Goal: Transaction & Acquisition: Purchase product/service

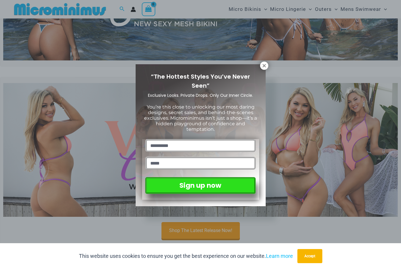
scroll to position [111, 0]
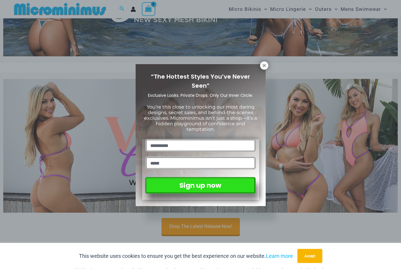
click at [264, 66] on icon at bounding box center [263, 65] width 3 height 3
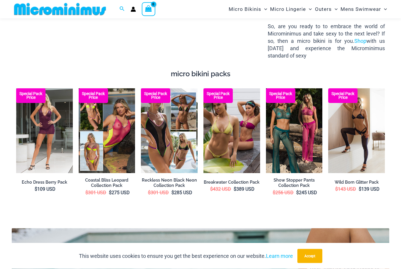
scroll to position [898, 0]
click at [79, 88] on img at bounding box center [79, 88] width 0 height 0
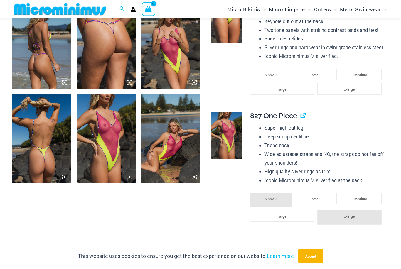
scroll to position [722, 0]
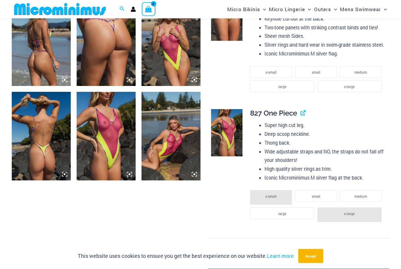
click at [178, 152] on img at bounding box center [170, 136] width 59 height 88
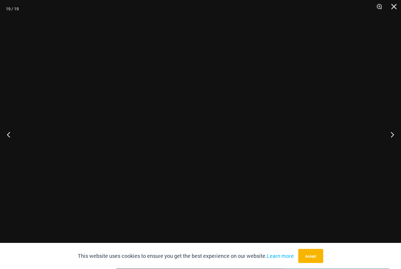
scroll to position [722, 0]
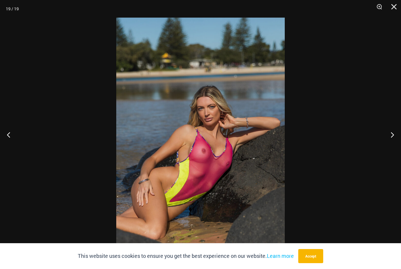
click at [277, 138] on img at bounding box center [200, 144] width 168 height 253
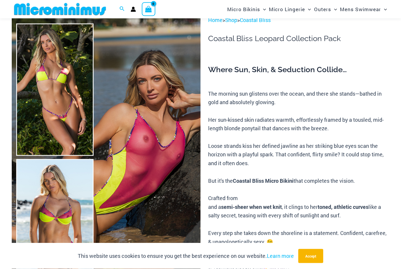
scroll to position [0, 0]
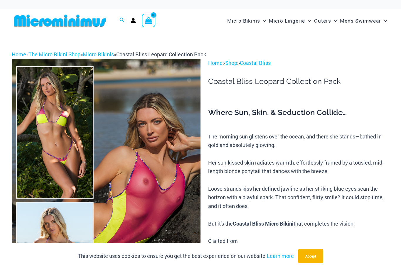
click at [62, 54] on link "The Micro Bikini Shop" at bounding box center [54, 54] width 52 height 7
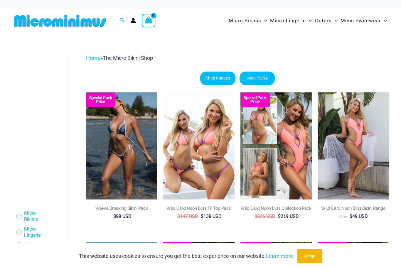
click at [370, 23] on span "Mens Swimwear" at bounding box center [360, 20] width 40 height 15
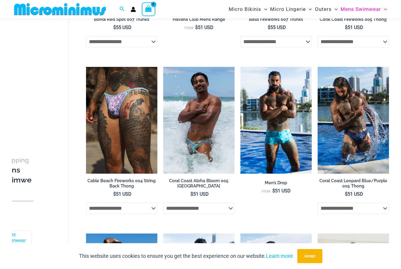
scroll to position [380, 0]
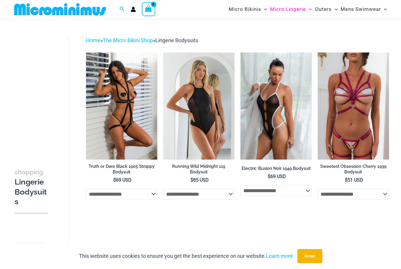
scroll to position [12, 0]
click at [240, 53] on img at bounding box center [240, 53] width 0 height 0
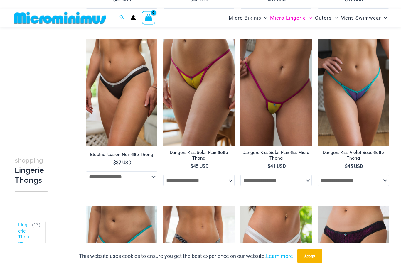
scroll to position [193, 0]
click at [240, 39] on img at bounding box center [240, 39] width 0 height 0
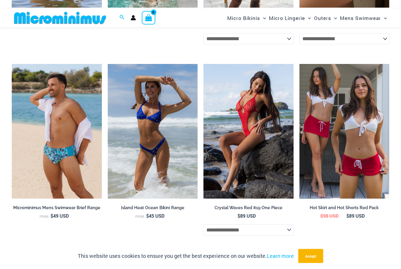
scroll to position [1633, 0]
click at [299, 64] on img at bounding box center [299, 64] width 0 height 0
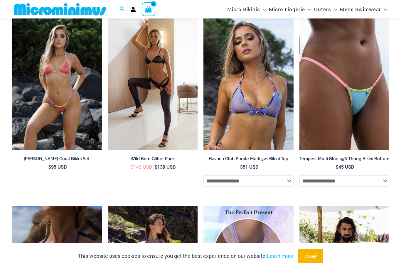
scroll to position [533, 0]
